Goal: Transaction & Acquisition: Purchase product/service

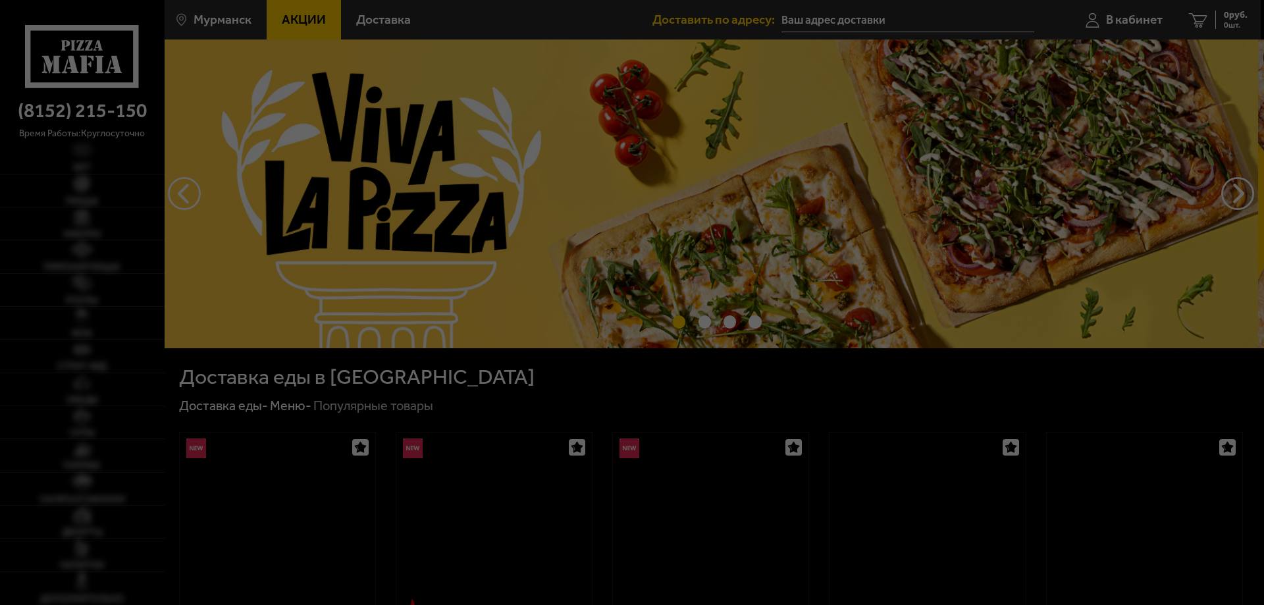
type input "[STREET_ADDRESS][PERSON_NAME]"
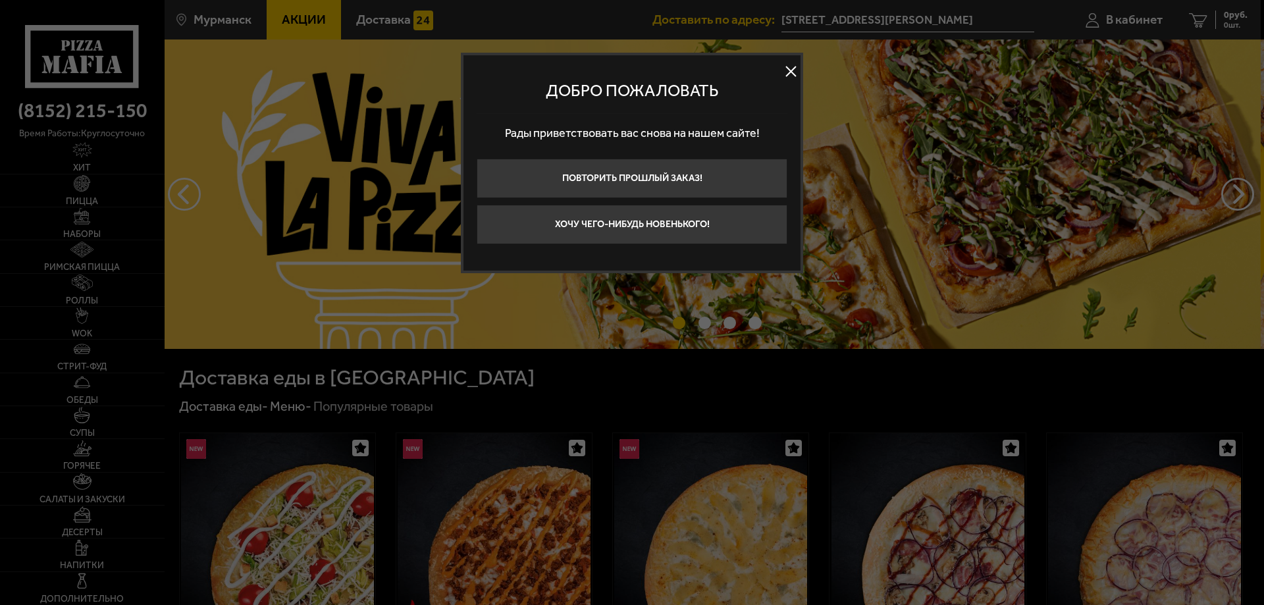
drag, startPoint x: 329, startPoint y: 213, endPoint x: 796, endPoint y: 70, distance: 488.0
click at [796, 72] on button at bounding box center [791, 72] width 20 height 20
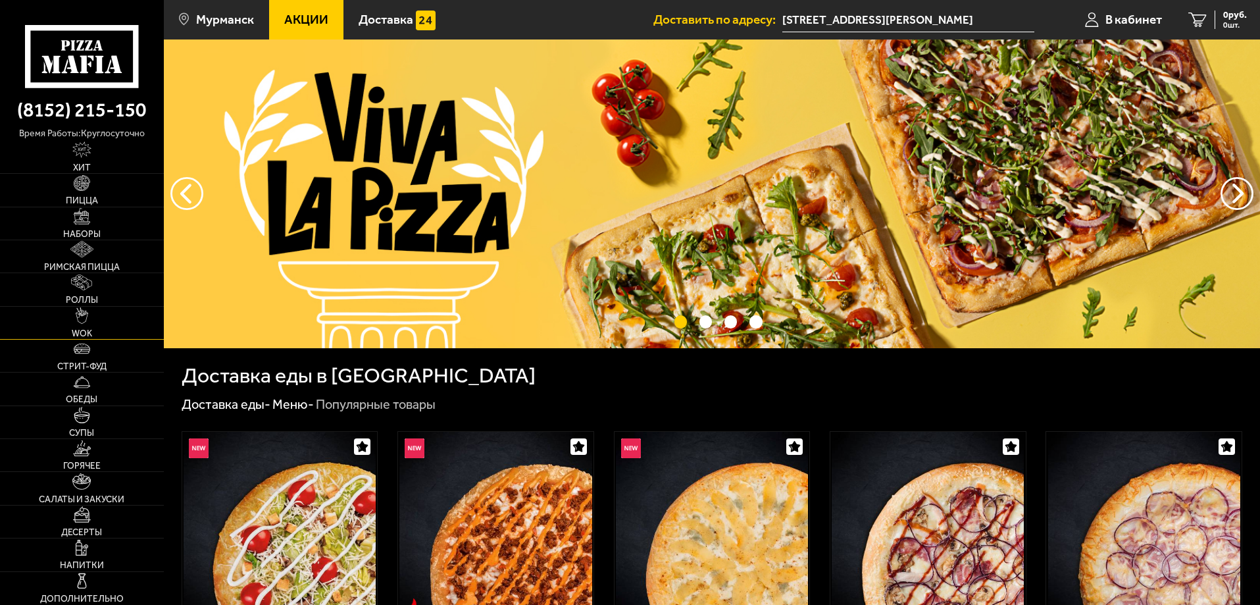
click at [90, 325] on link "WOK" at bounding box center [82, 323] width 164 height 32
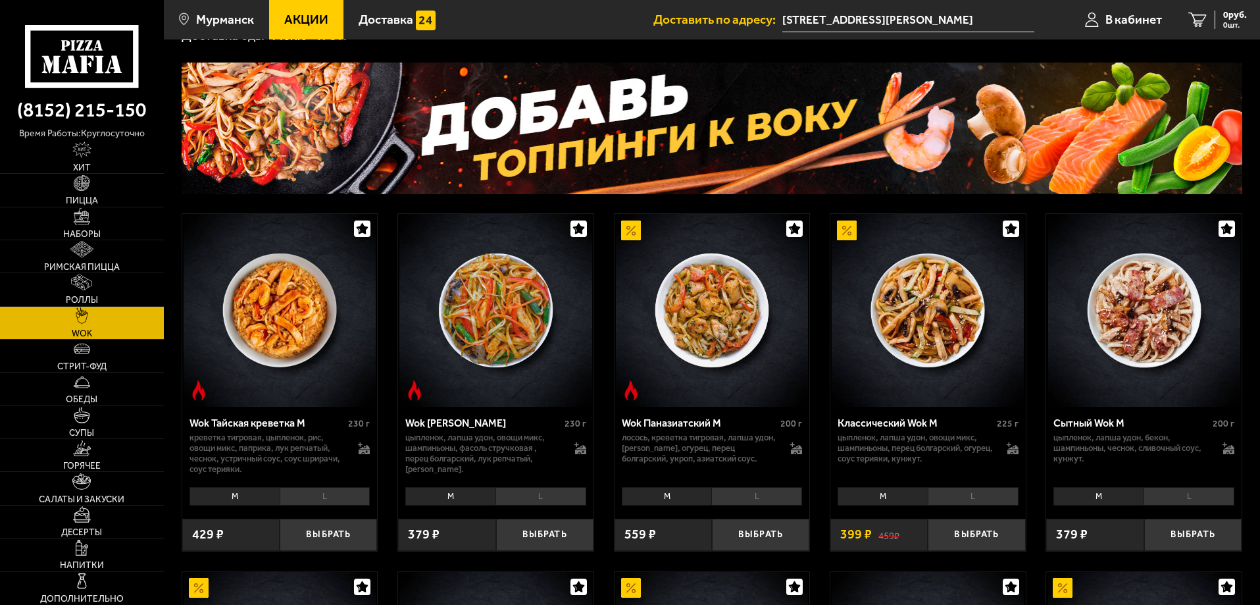
scroll to position [197, 0]
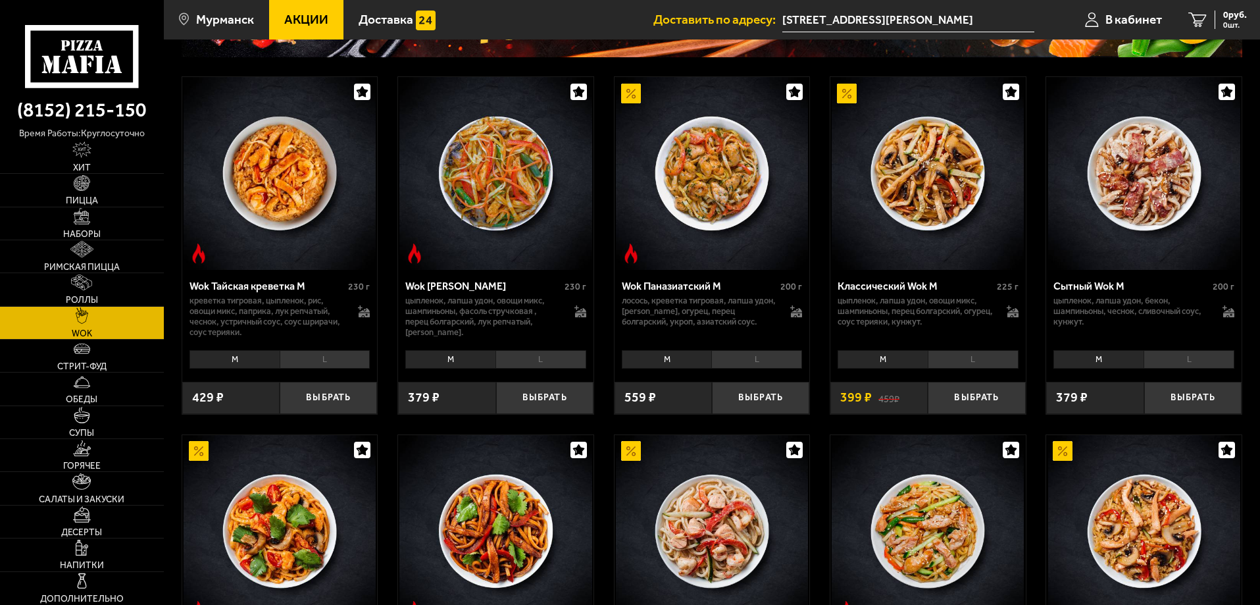
click at [1177, 365] on li "L" at bounding box center [1189, 359] width 91 height 18
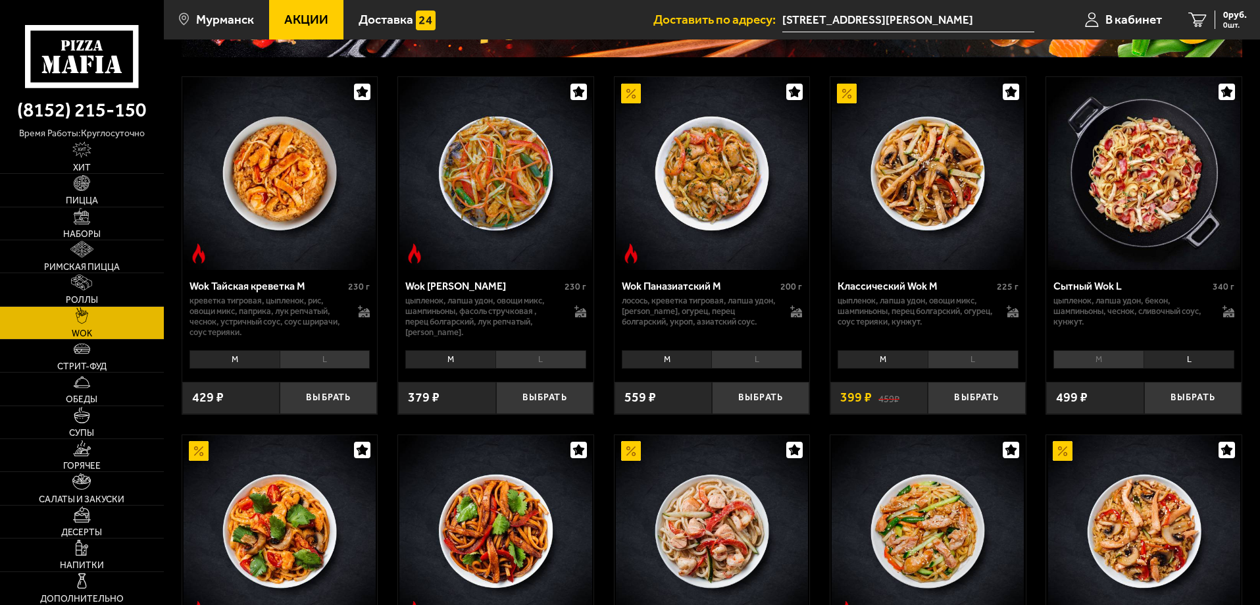
click at [1122, 357] on li "M" at bounding box center [1099, 359] width 90 height 18
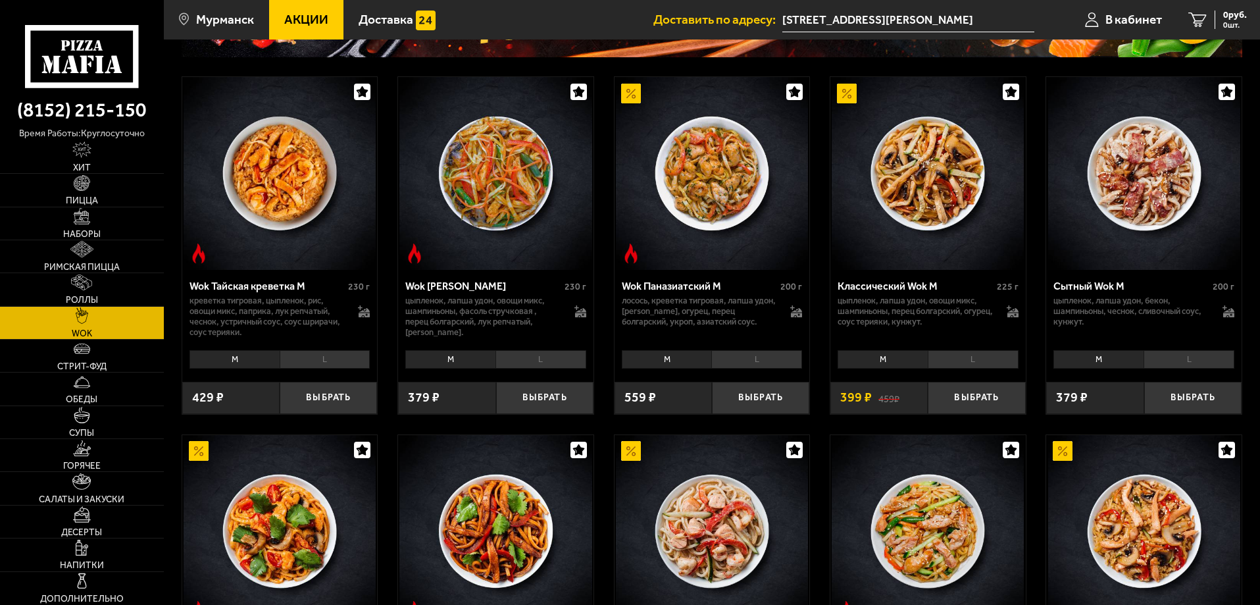
click at [1172, 357] on li "L" at bounding box center [1189, 359] width 91 height 18
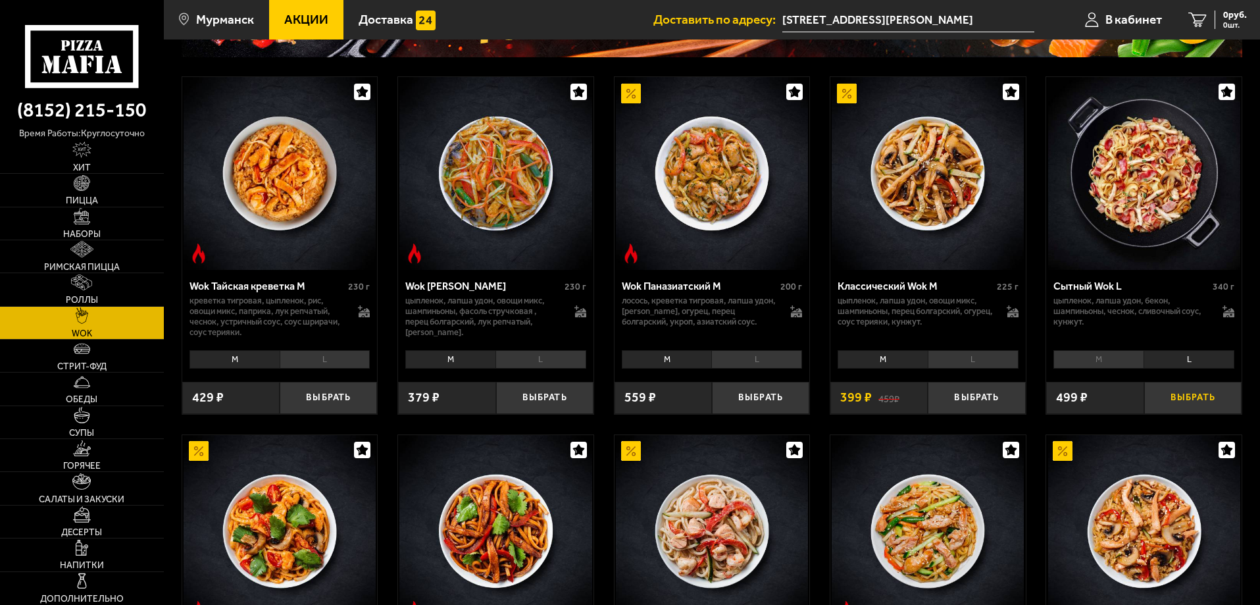
click at [1195, 393] on button "Выбрать" at bounding box center [1193, 398] width 97 height 32
click at [1228, 397] on button "+" at bounding box center [1225, 398] width 32 height 32
click at [1214, 19] on span "848 руб." at bounding box center [1230, 15] width 34 height 9
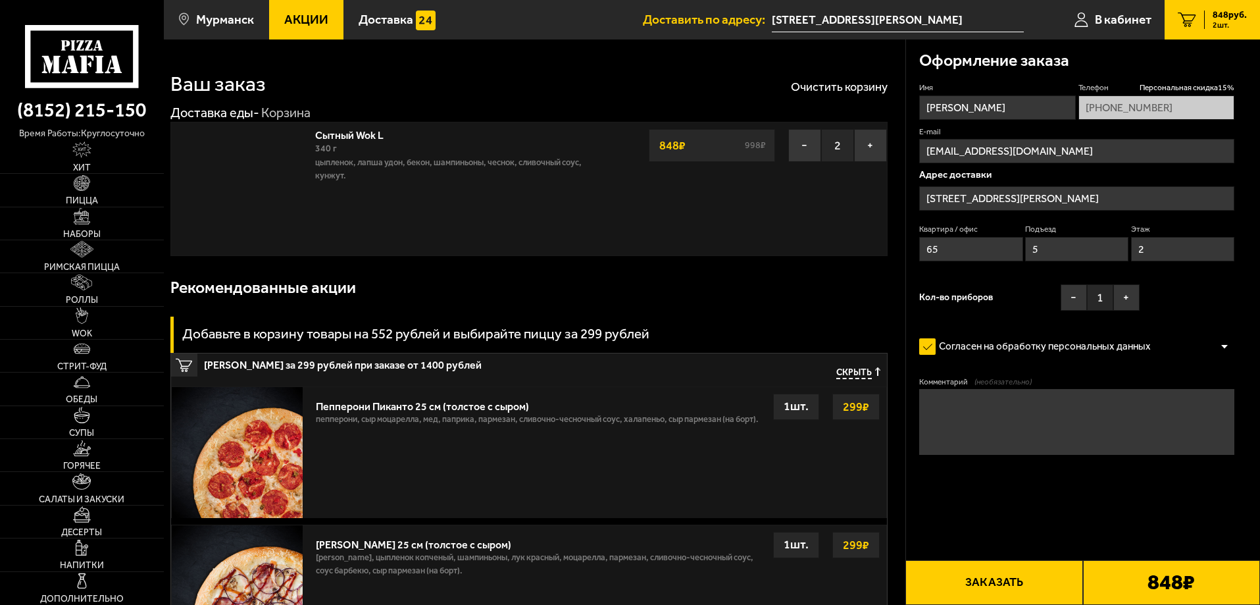
type input "[STREET_ADDRESS][PERSON_NAME]"
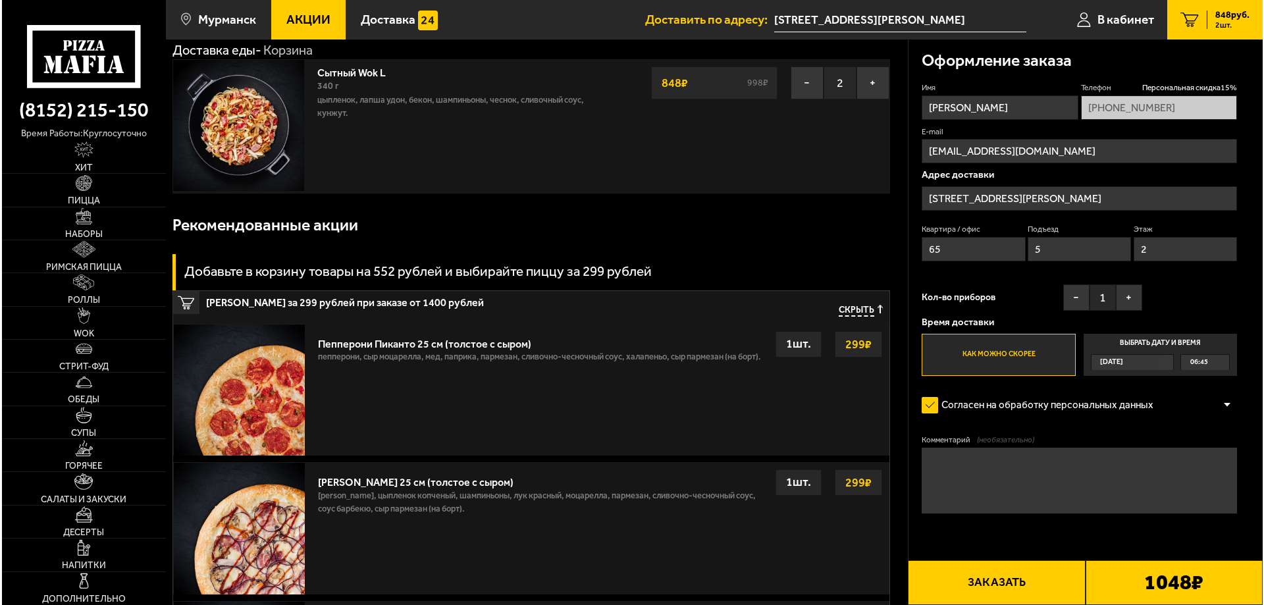
scroll to position [66, 0]
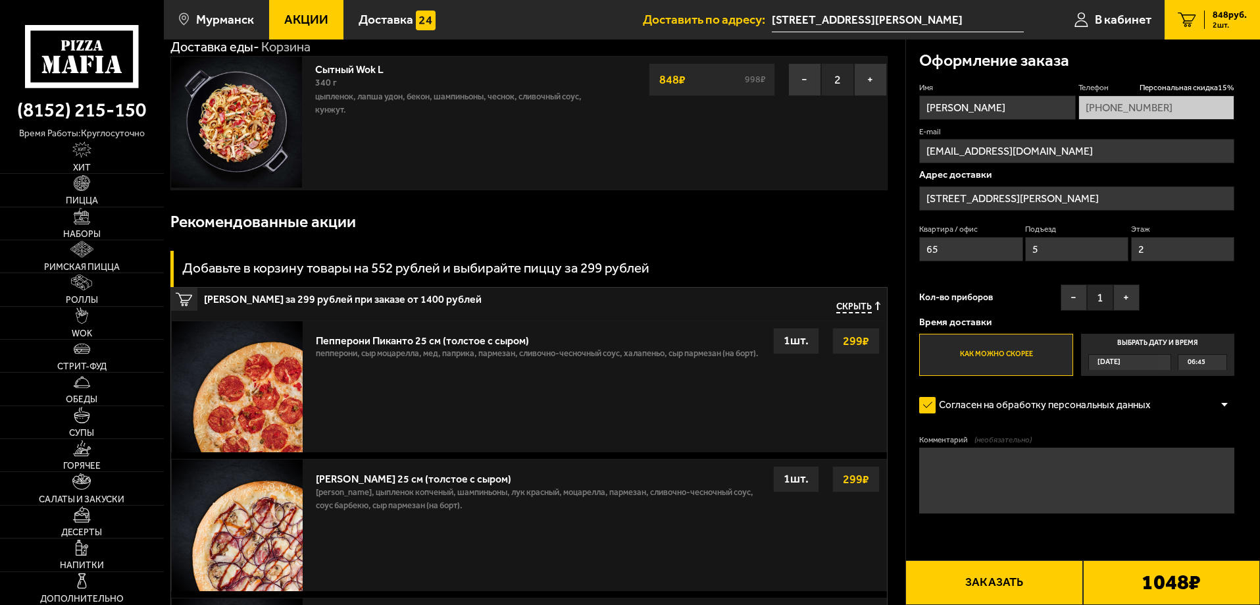
click at [990, 580] on button "Заказать" at bounding box center [994, 582] width 177 height 45
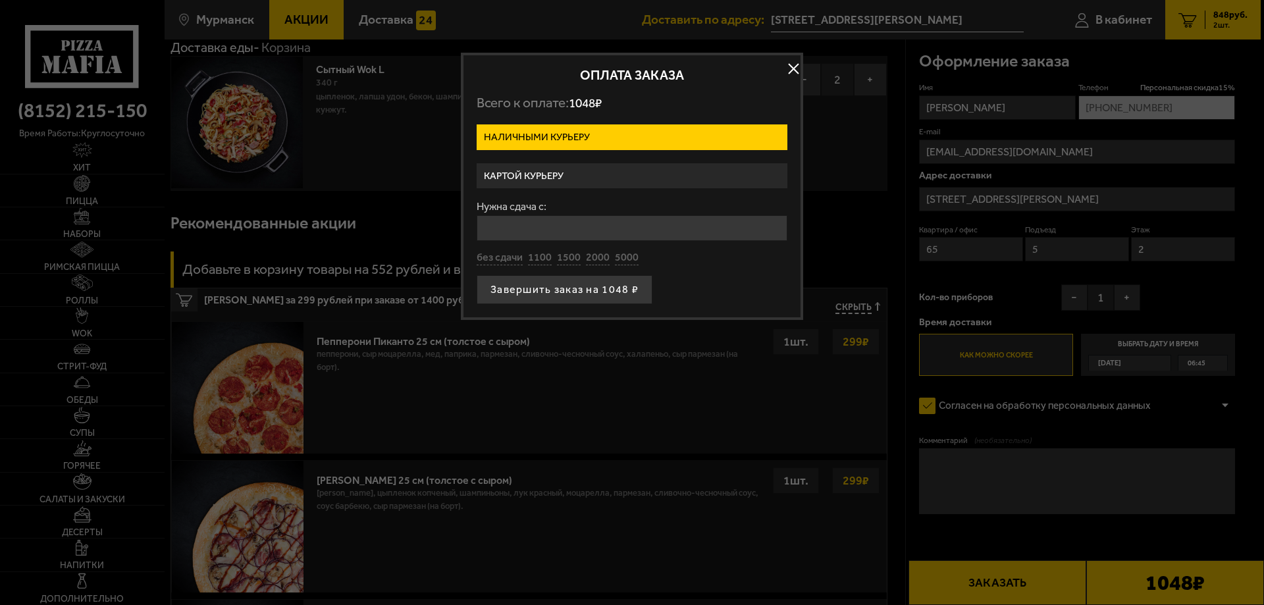
click at [602, 184] on label "Картой курьеру" at bounding box center [632, 176] width 311 height 26
click at [0, 0] on input "Картой курьеру" at bounding box center [0, 0] width 0 height 0
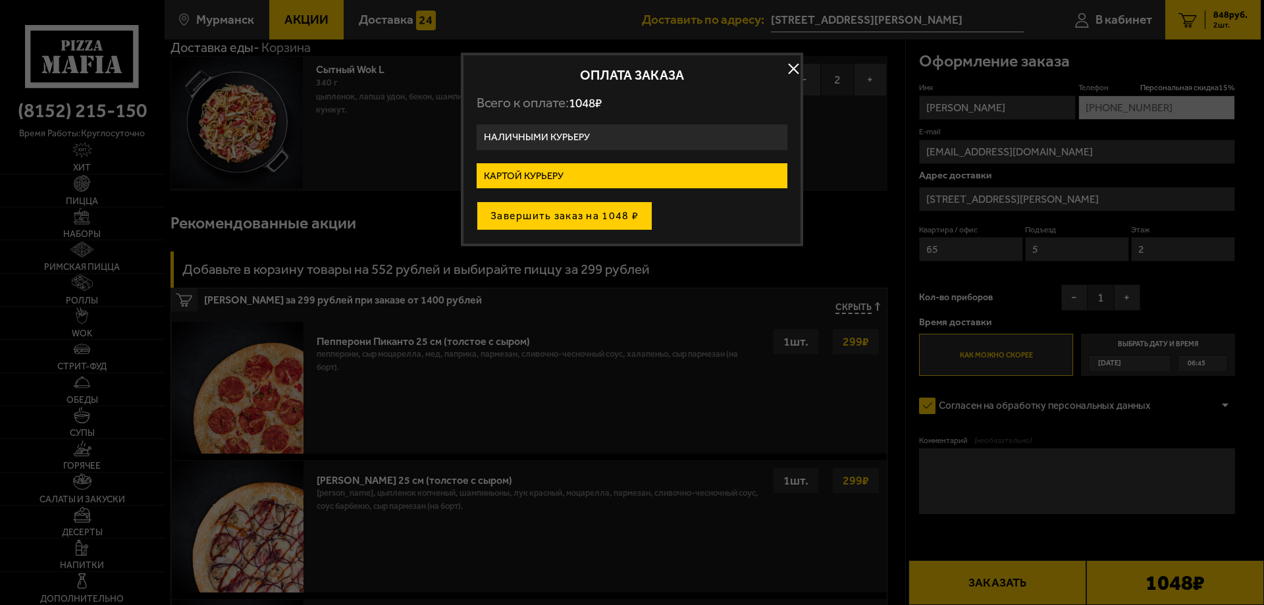
click at [600, 212] on button "Завершить заказ на 1048 ₽" at bounding box center [565, 215] width 176 height 29
